Goal: Task Accomplishment & Management: Manage account settings

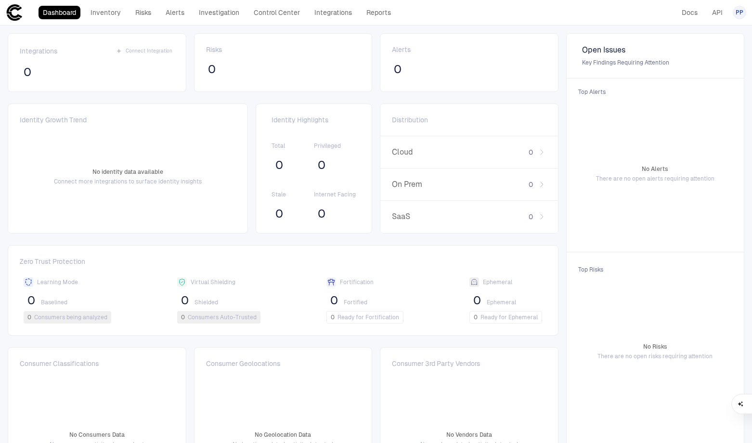
click at [736, 13] on span "PP" at bounding box center [740, 13] width 8 height 8
click at [705, 58] on span "Admin Settings" at bounding box center [692, 62] width 41 height 8
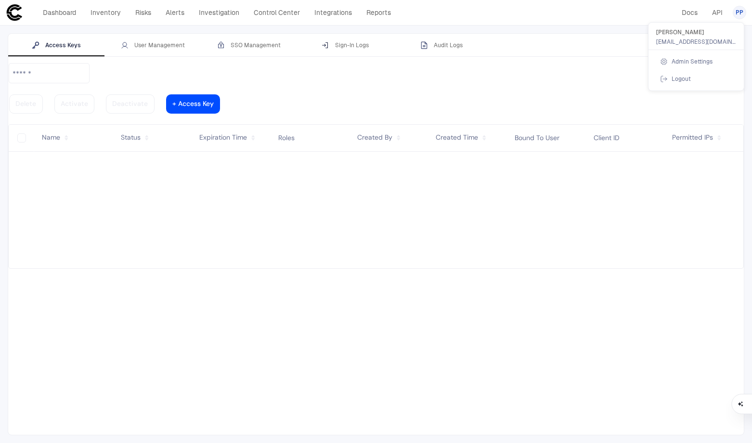
click at [170, 45] on div at bounding box center [376, 221] width 752 height 443
click at [156, 44] on div "User Management" at bounding box center [153, 45] width 64 height 8
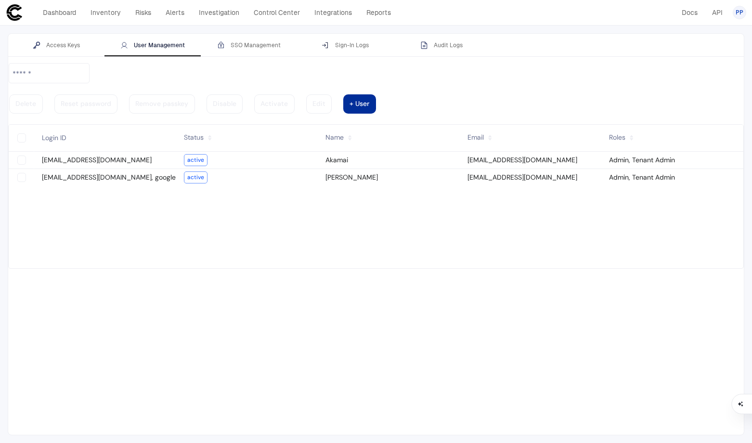
click at [369, 102] on div at bounding box center [360, 104] width 20 height 5
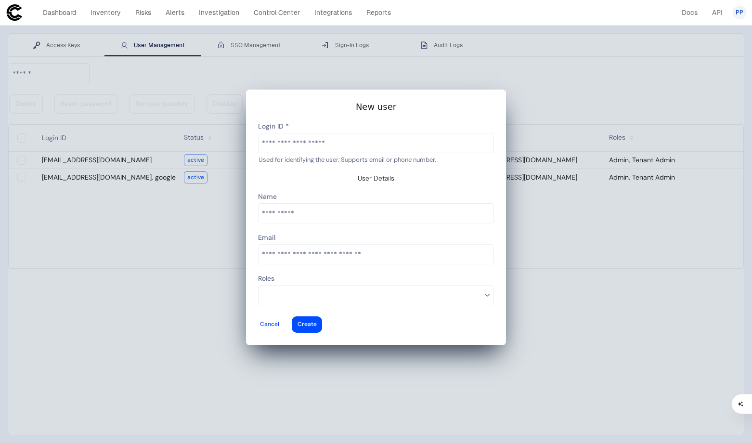
click at [303, 153] on input "text" at bounding box center [376, 142] width 235 height 19
click at [279, 323] on div at bounding box center [269, 325] width 19 height 4
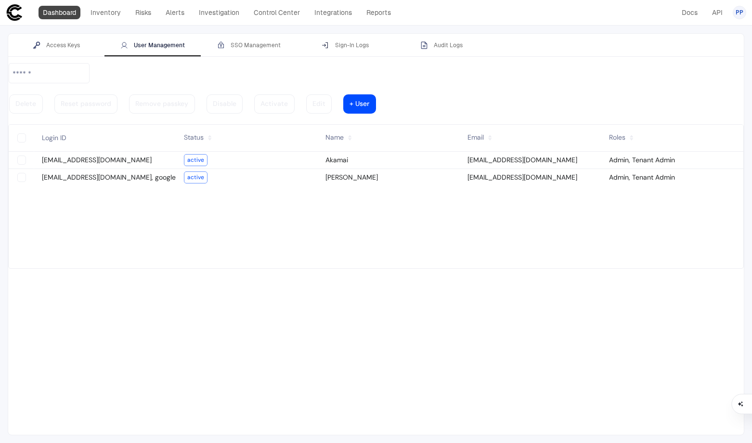
click at [61, 13] on link "Dashboard" at bounding box center [60, 12] width 42 height 13
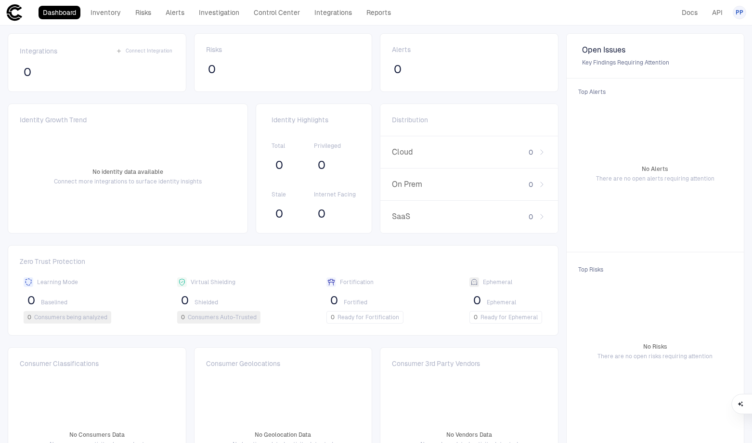
click at [737, 14] on span "PP" at bounding box center [740, 13] width 8 height 8
click at [680, 65] on span "Admin Settings" at bounding box center [692, 62] width 41 height 8
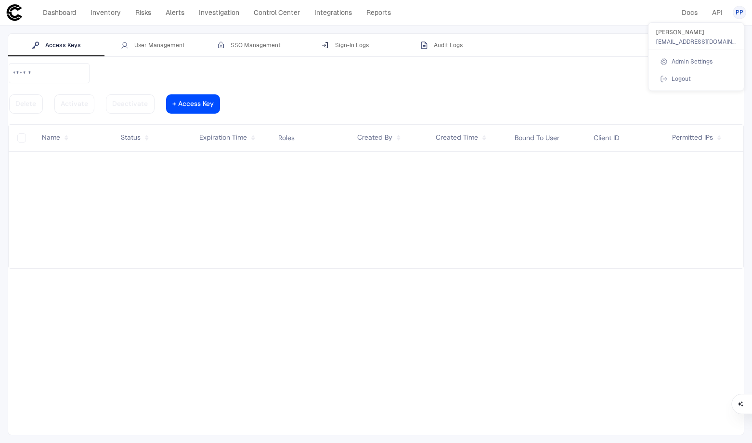
click at [156, 50] on div at bounding box center [376, 221] width 752 height 443
click at [158, 46] on div "User Management" at bounding box center [153, 45] width 64 height 8
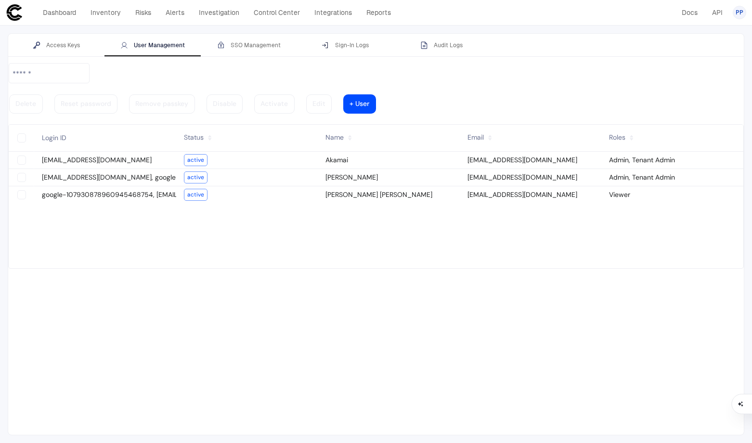
click at [622, 188] on vaadin-grid-cell-content "Viewer" at bounding box center [672, 194] width 142 height 13
click at [57, 188] on vaadin-grid-cell-content "google-107930878960945468754, [EMAIL_ADDRESS][DOMAIN_NAME]" at bounding box center [105, 194] width 142 height 13
type vaadin-text-field "on"
type descope-checkbox "true"
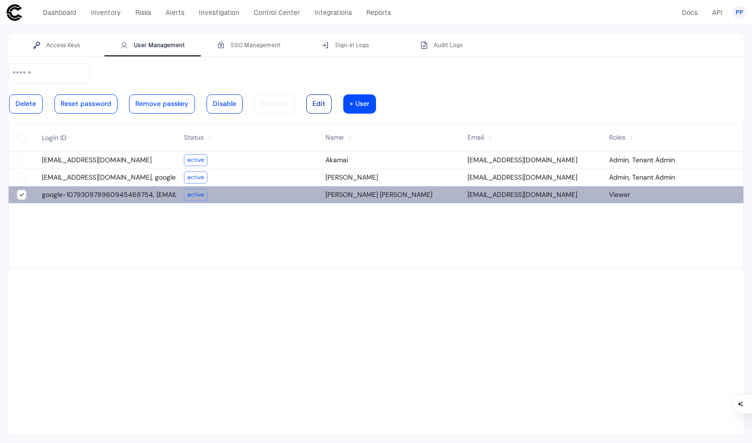
type descope-boolean-field-internal "true"
click at [325, 102] on div at bounding box center [318, 104] width 13 height 5
type input "**********"
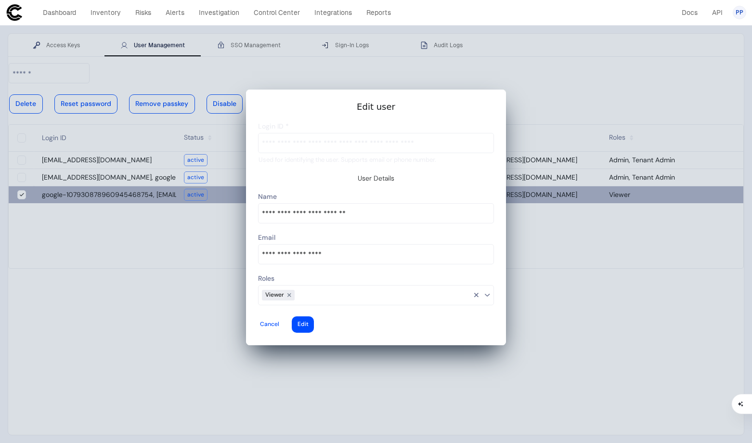
click at [0, 0] on div at bounding box center [0, 0] width 0 height 0
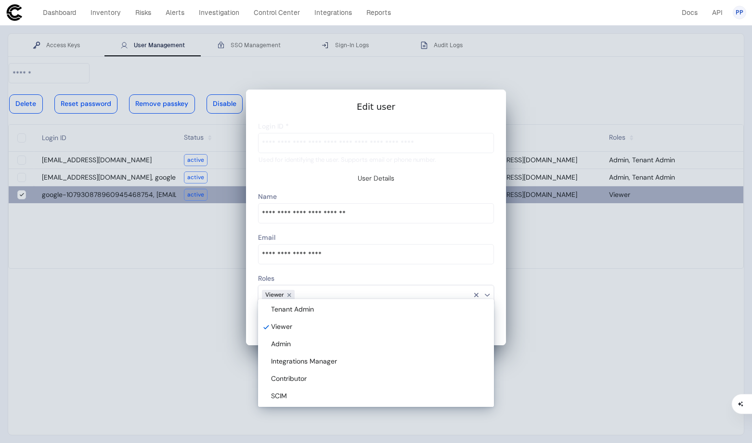
click at [392, 314] on vaadin-multi-select-combo-box-item "Tenant Admin" at bounding box center [376, 309] width 232 height 17
click at [385, 347] on div "Admin" at bounding box center [377, 344] width 213 height 9
click at [376, 326] on div "Viewer" at bounding box center [377, 327] width 213 height 9
type descope-multi-select-combo-box "Tenant Admin,Admin"
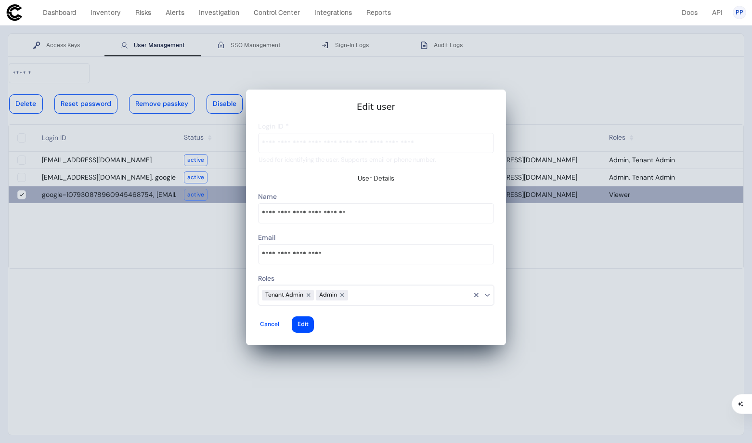
click at [0, 0] on div at bounding box center [0, 0] width 0 height 0
click at [309, 323] on div at bounding box center [303, 325] width 11 height 4
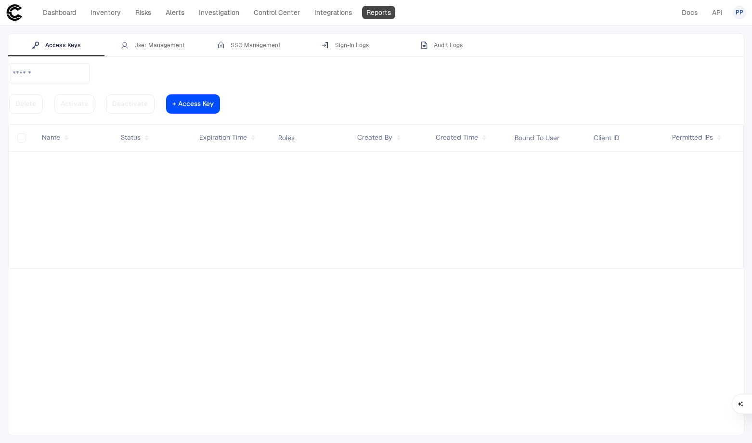
click at [376, 13] on link "Reports" at bounding box center [378, 12] width 33 height 13
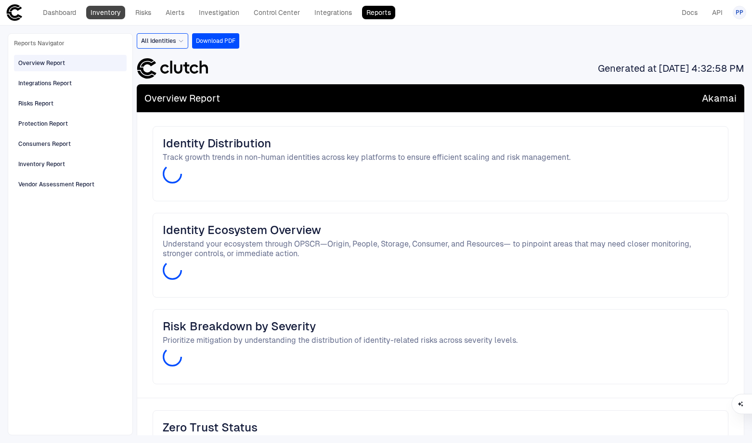
click at [108, 14] on link "Inventory" at bounding box center [105, 12] width 39 height 13
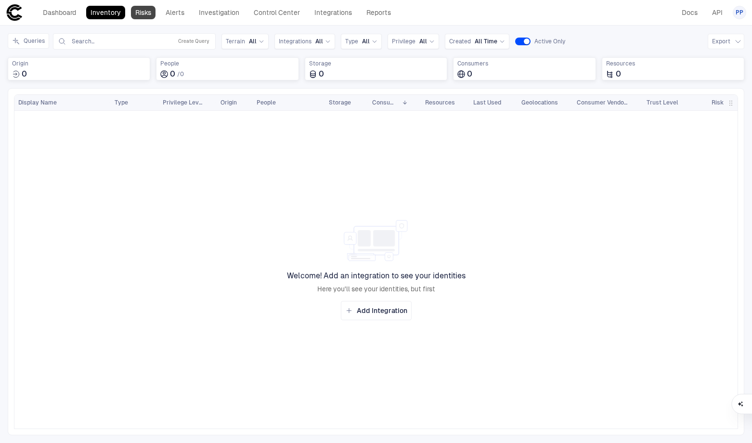
click at [139, 15] on link "Risks" at bounding box center [143, 12] width 25 height 13
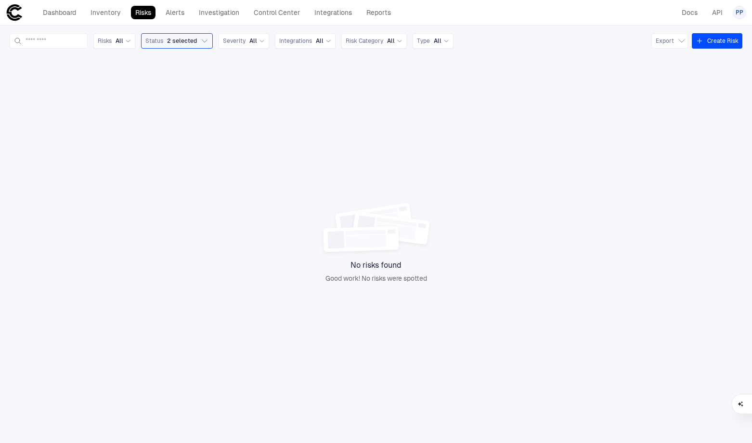
click at [738, 12] on span "PP" at bounding box center [740, 13] width 8 height 8
click at [694, 58] on span "Admin Settings" at bounding box center [692, 62] width 41 height 8
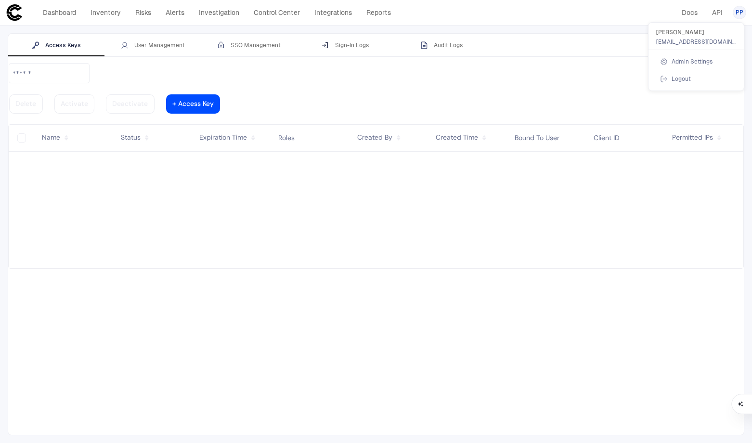
click at [148, 48] on div at bounding box center [376, 221] width 752 height 443
click at [154, 45] on div "User Management" at bounding box center [153, 45] width 64 height 8
